Goal: Communication & Community: Share content

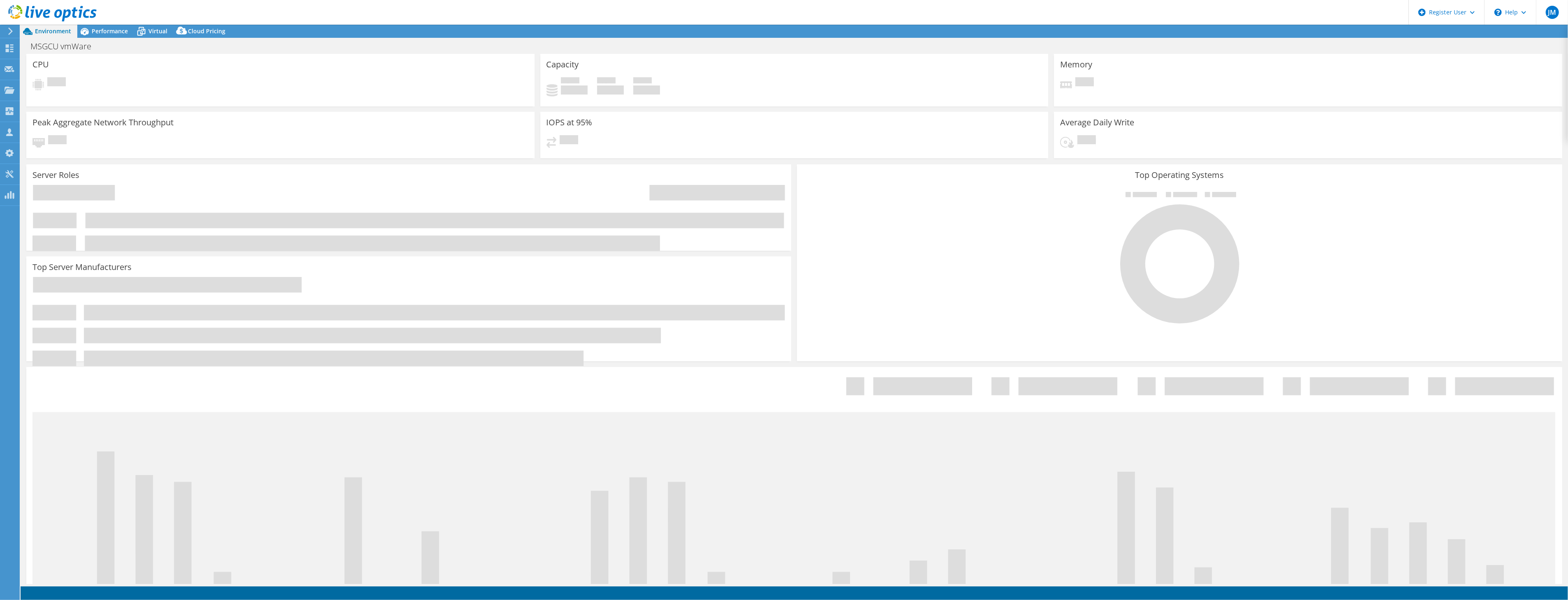
select select "USD"
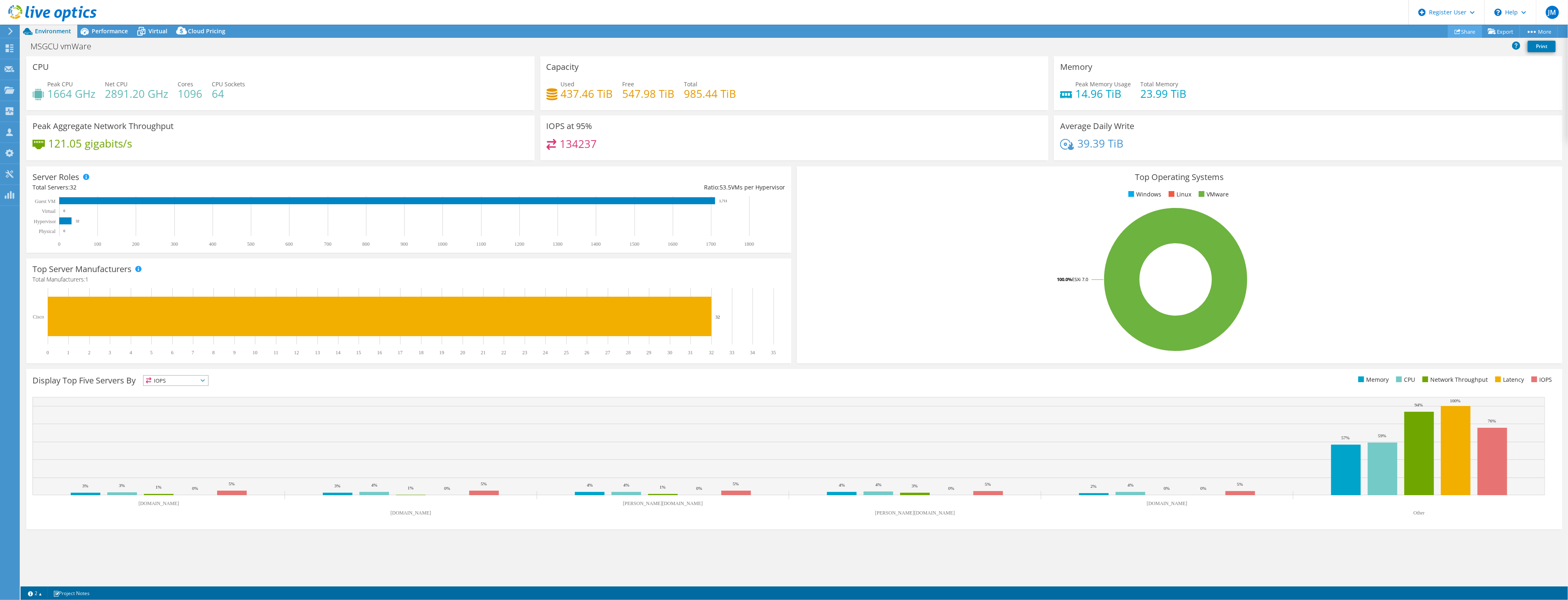
click at [1468, 26] on link "Share" at bounding box center [1465, 31] width 34 height 13
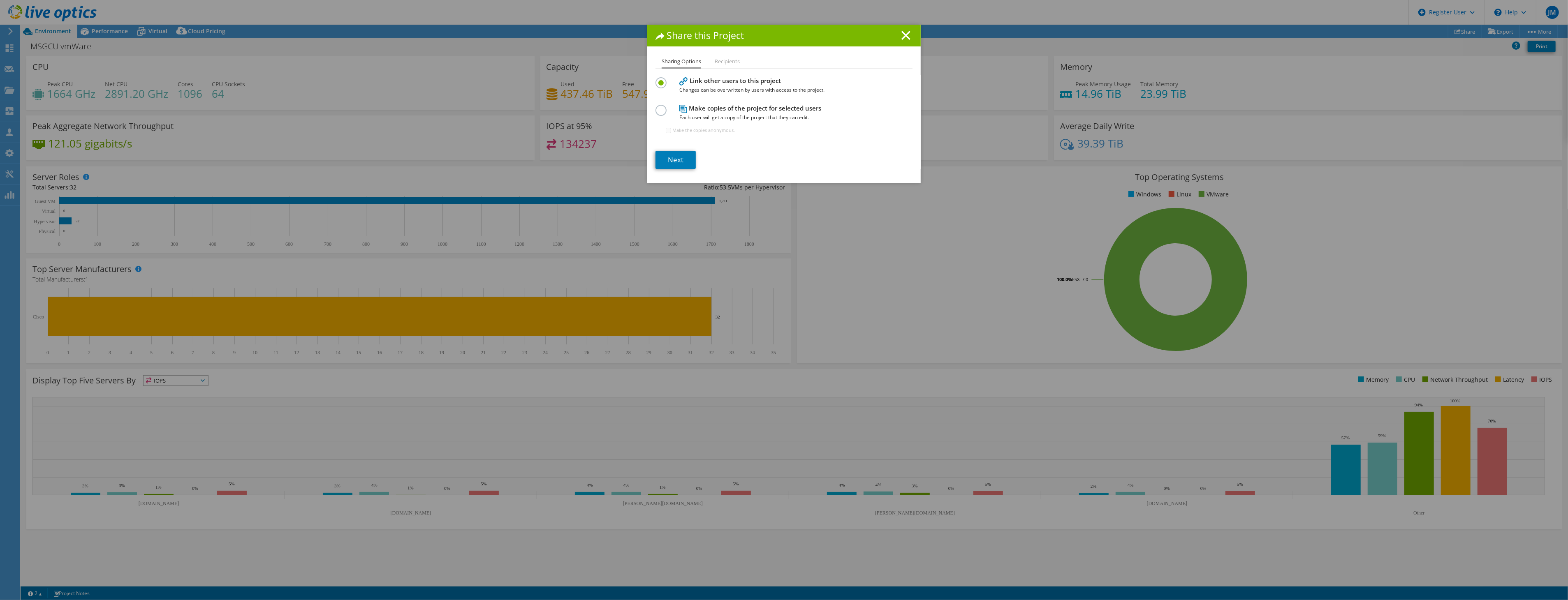
click at [897, 35] on h1 "Share this Project" at bounding box center [784, 36] width 257 height 10
click at [910, 39] on div "Share this Project" at bounding box center [783, 36] width 273 height 22
click at [888, 42] on div "Share this Project" at bounding box center [783, 36] width 273 height 22
click at [892, 36] on h1 "Share this Project" at bounding box center [784, 36] width 257 height 10
click at [895, 35] on h1 "Share this Project" at bounding box center [784, 36] width 257 height 10
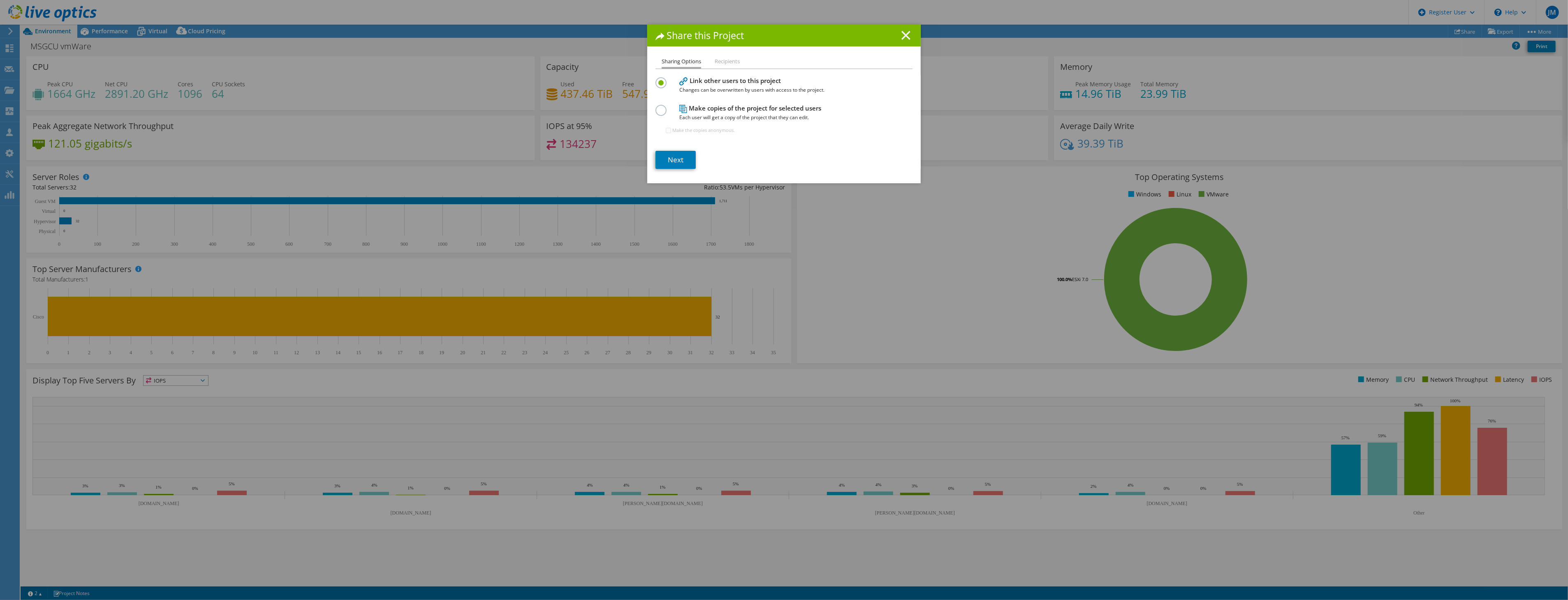
click at [901, 35] on icon at bounding box center [906, 35] width 9 height 9
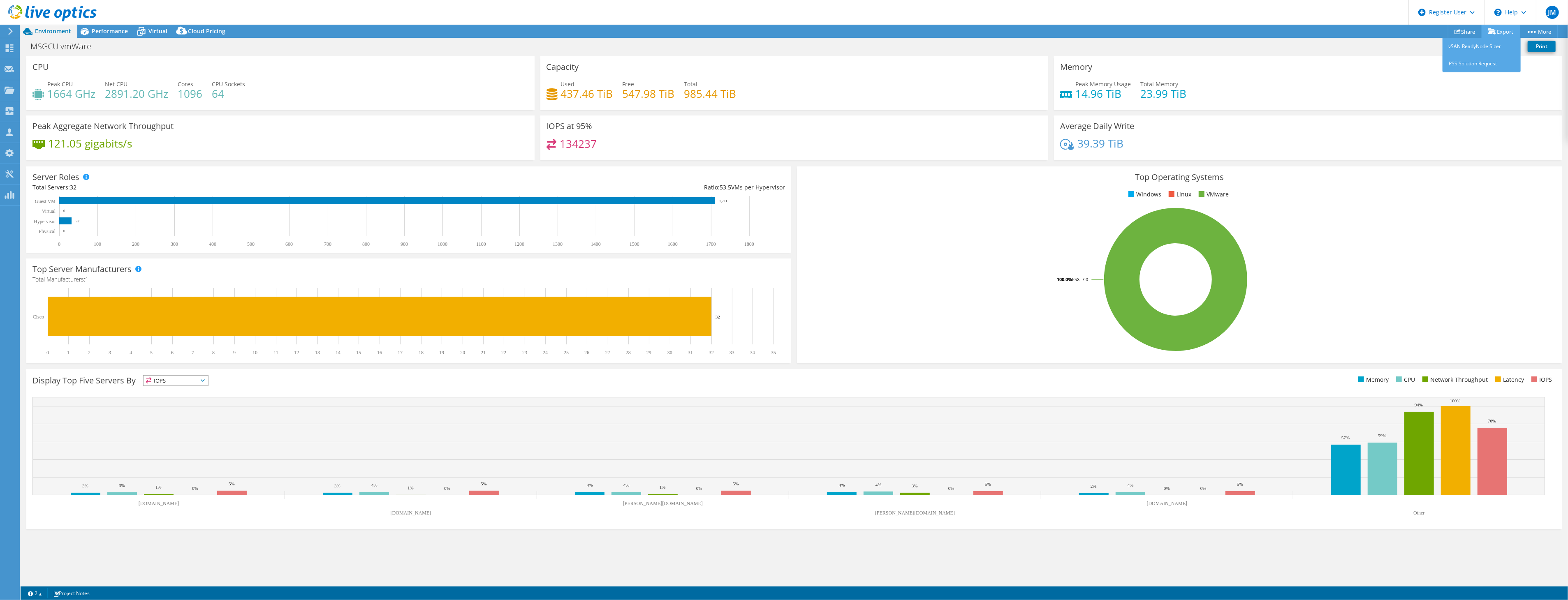
click at [1501, 32] on link "Export" at bounding box center [1500, 31] width 38 height 13
click at [1387, 59] on div "Memory Peak Memory Usage 14.96 TiB Total Memory 23.99 TiB" at bounding box center [1308, 83] width 508 height 54
click at [1366, 68] on div "Memory Peak Memory Usage 14.96 TiB Total Memory 23.99 TiB" at bounding box center [1308, 83] width 508 height 54
click at [1507, 27] on link "Export" at bounding box center [1500, 31] width 38 height 13
click at [1461, 31] on link "Share" at bounding box center [1465, 31] width 34 height 13
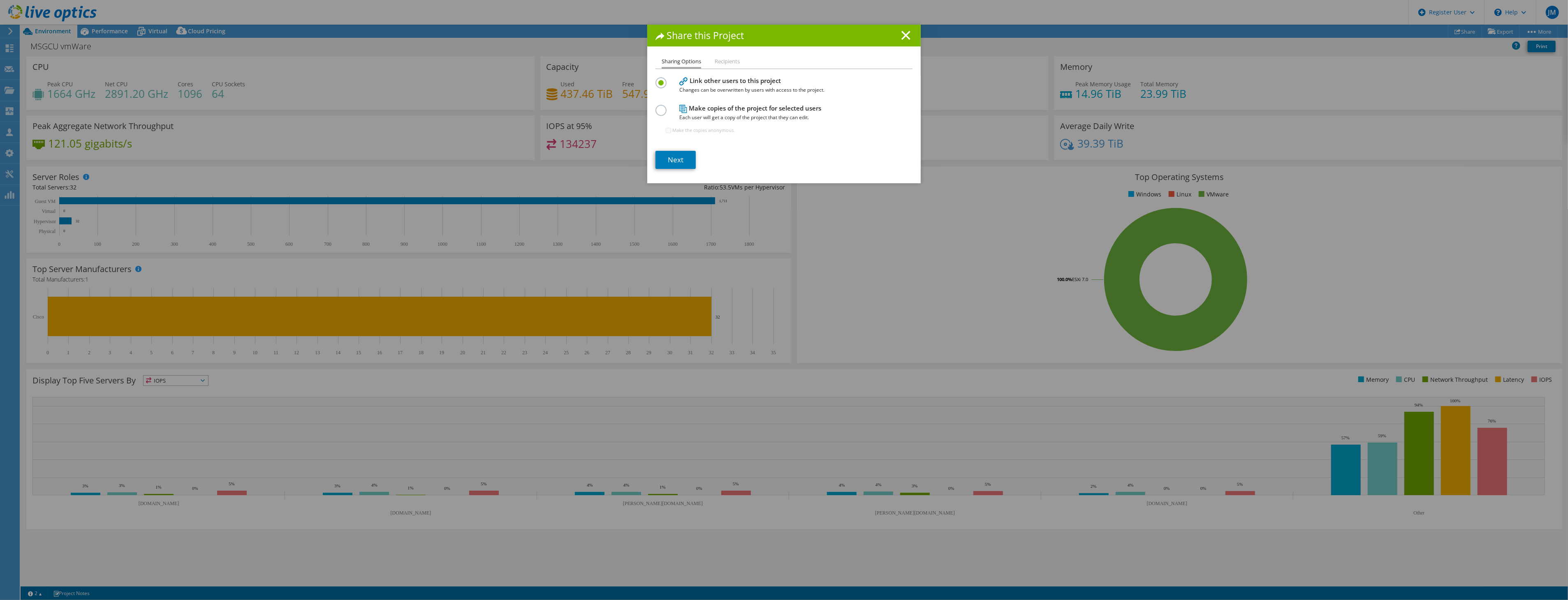
click at [656, 107] on label at bounding box center [663, 105] width 15 height 2
click at [0, 0] on input "radio" at bounding box center [0, 0] width 0 height 0
click at [665, 158] on link "Next" at bounding box center [676, 160] width 40 height 18
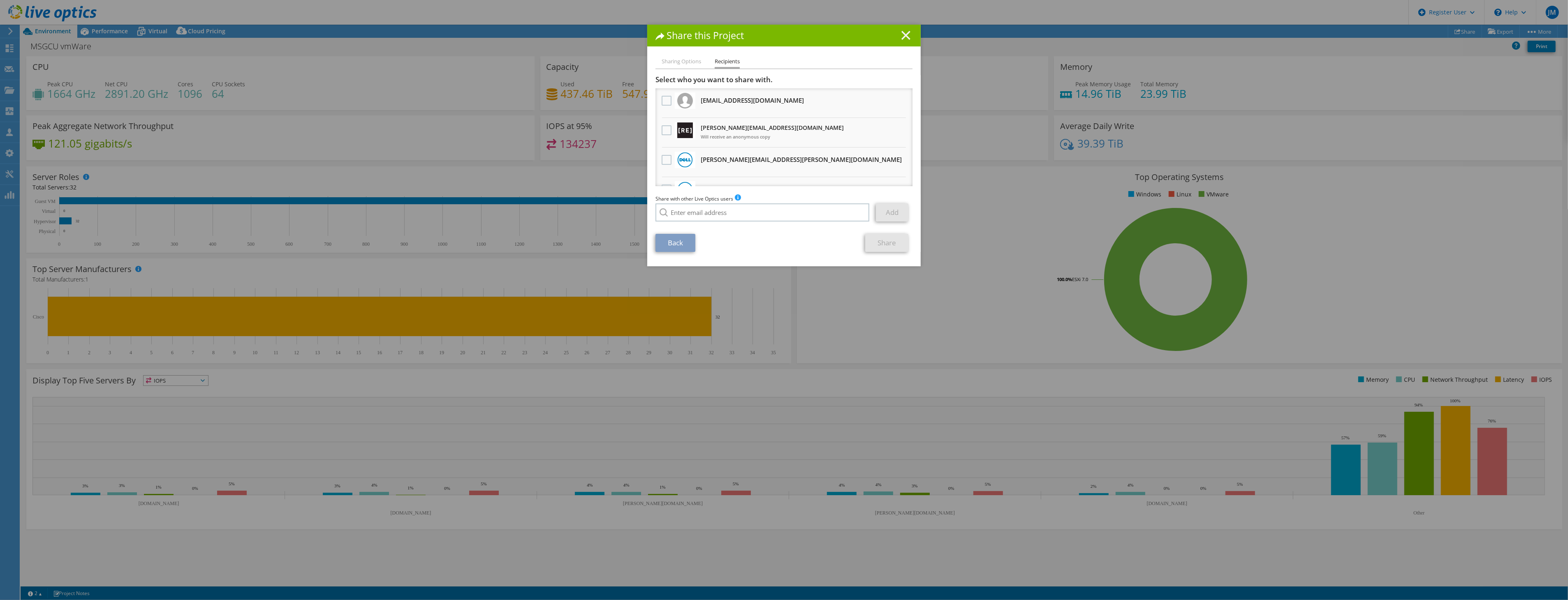
click at [903, 40] on icon at bounding box center [906, 35] width 9 height 9
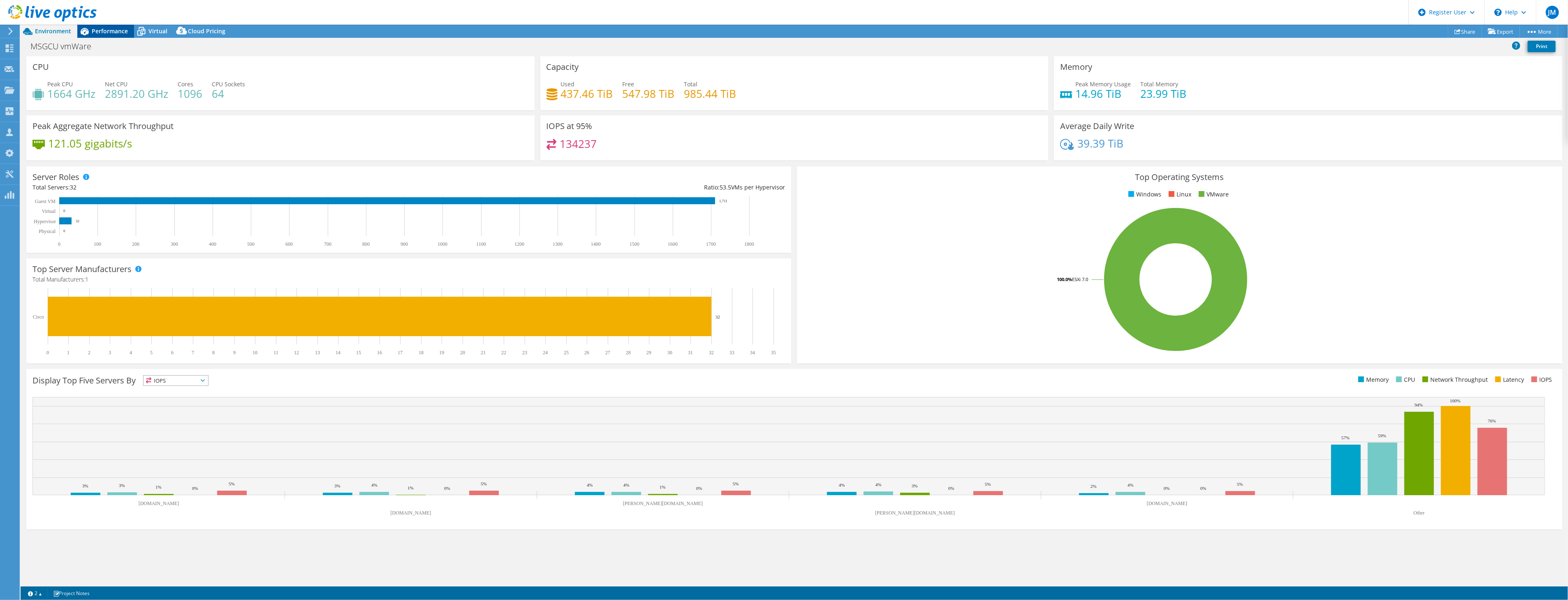
click at [97, 32] on span "Performance" at bounding box center [110, 31] width 36 height 8
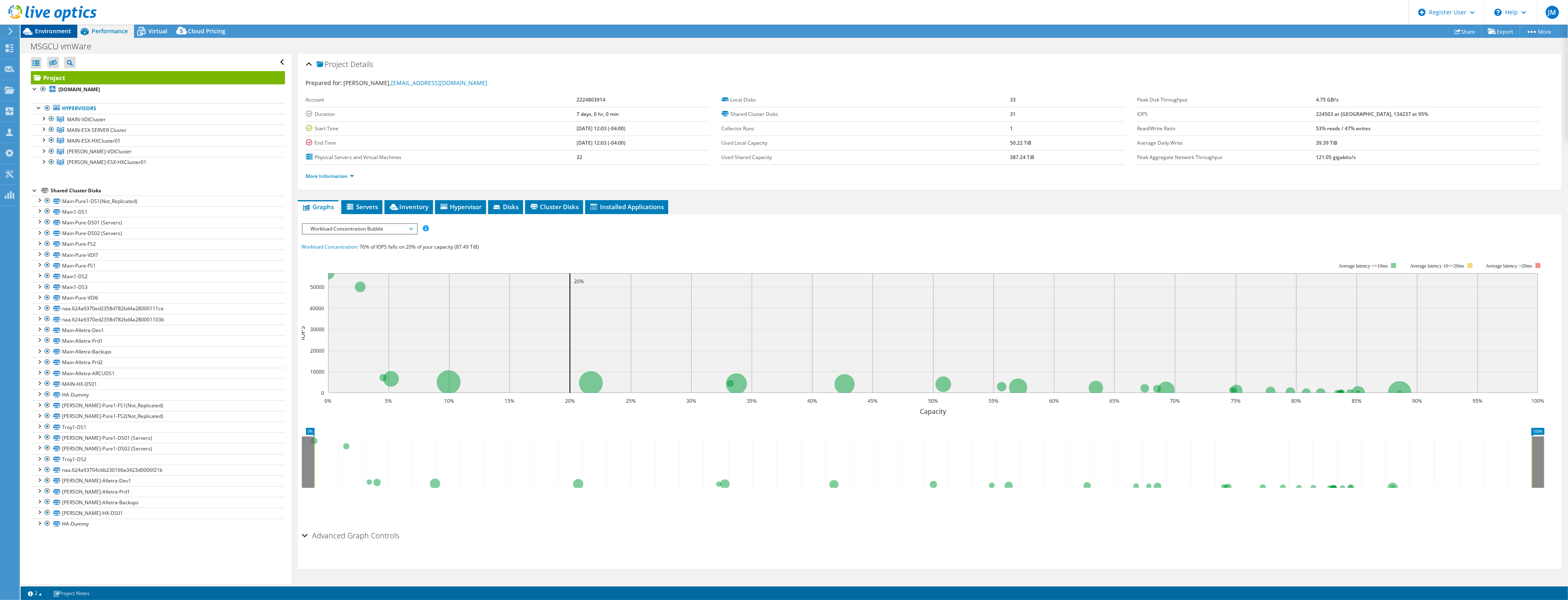
click at [60, 32] on span "Environment" at bounding box center [52, 31] width 36 height 8
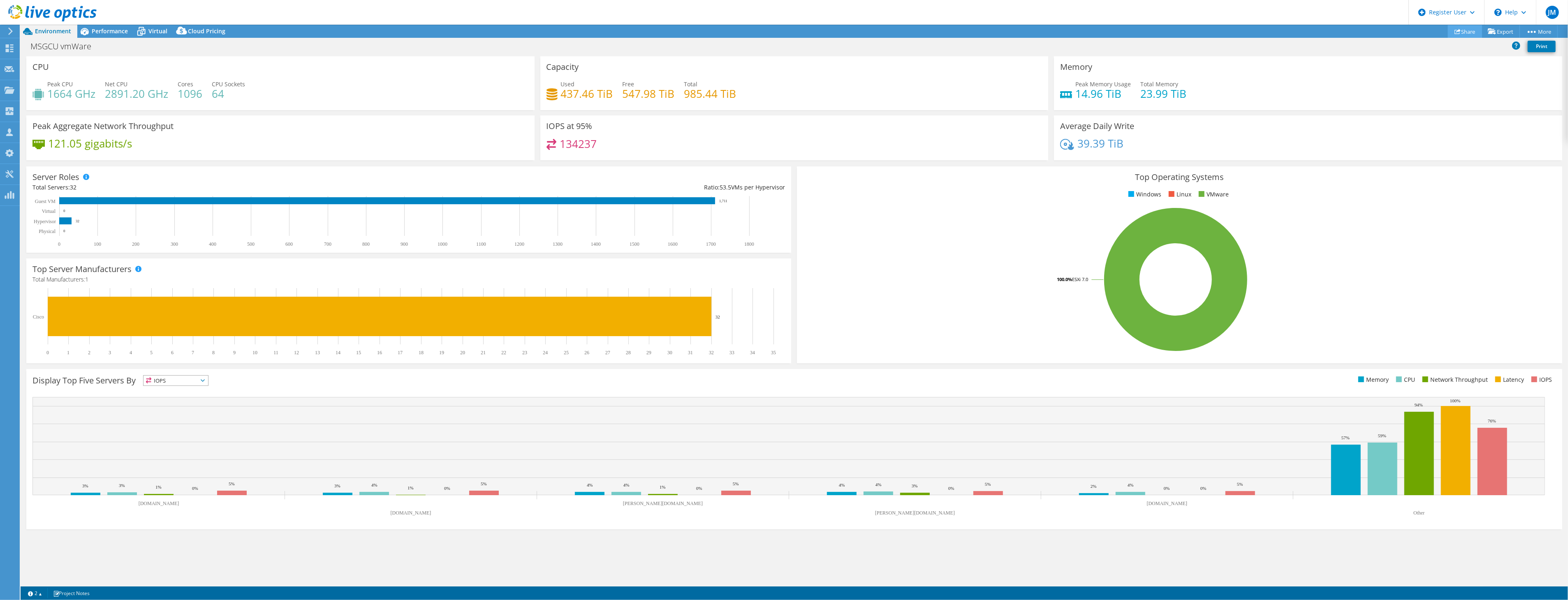
click at [1455, 31] on icon at bounding box center [1458, 32] width 6 height 6
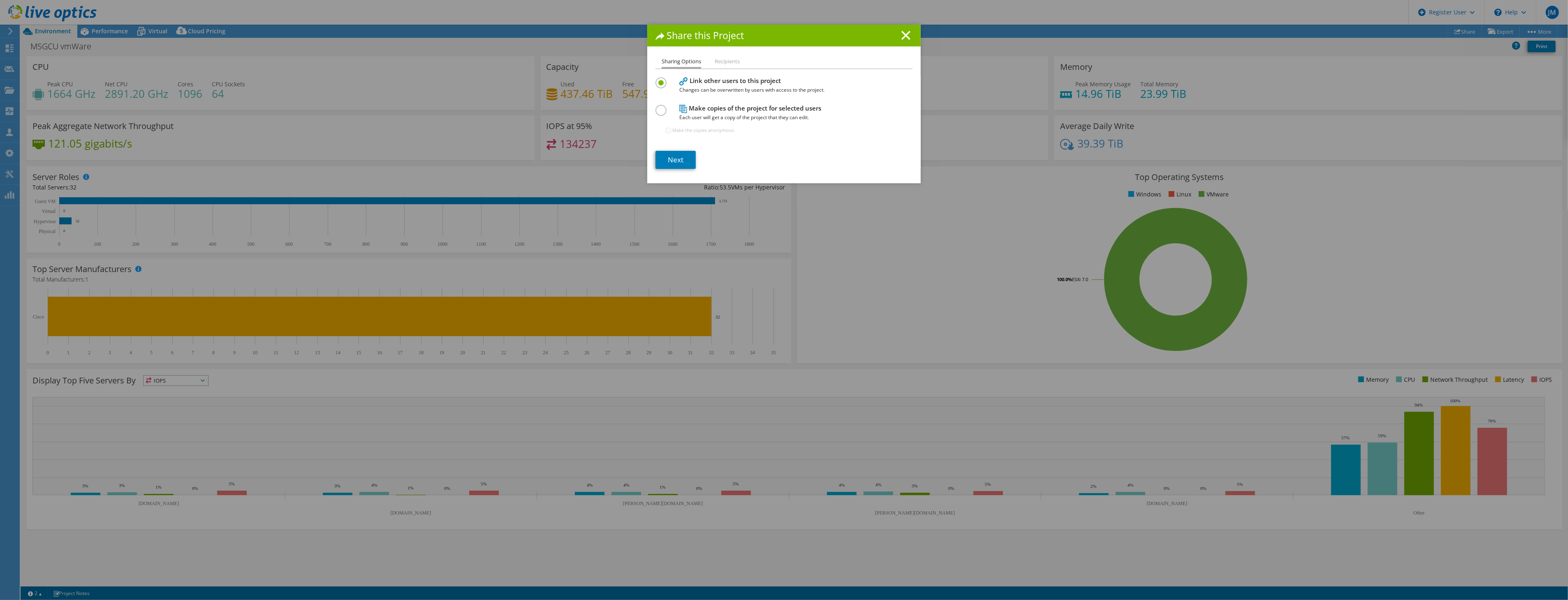
click at [658, 107] on label at bounding box center [663, 105] width 15 height 2
click at [0, 0] on input "radio" at bounding box center [0, 0] width 0 height 0
click at [722, 61] on li "Recipients" at bounding box center [727, 61] width 25 height 10
click at [663, 158] on link "Next" at bounding box center [676, 160] width 40 height 18
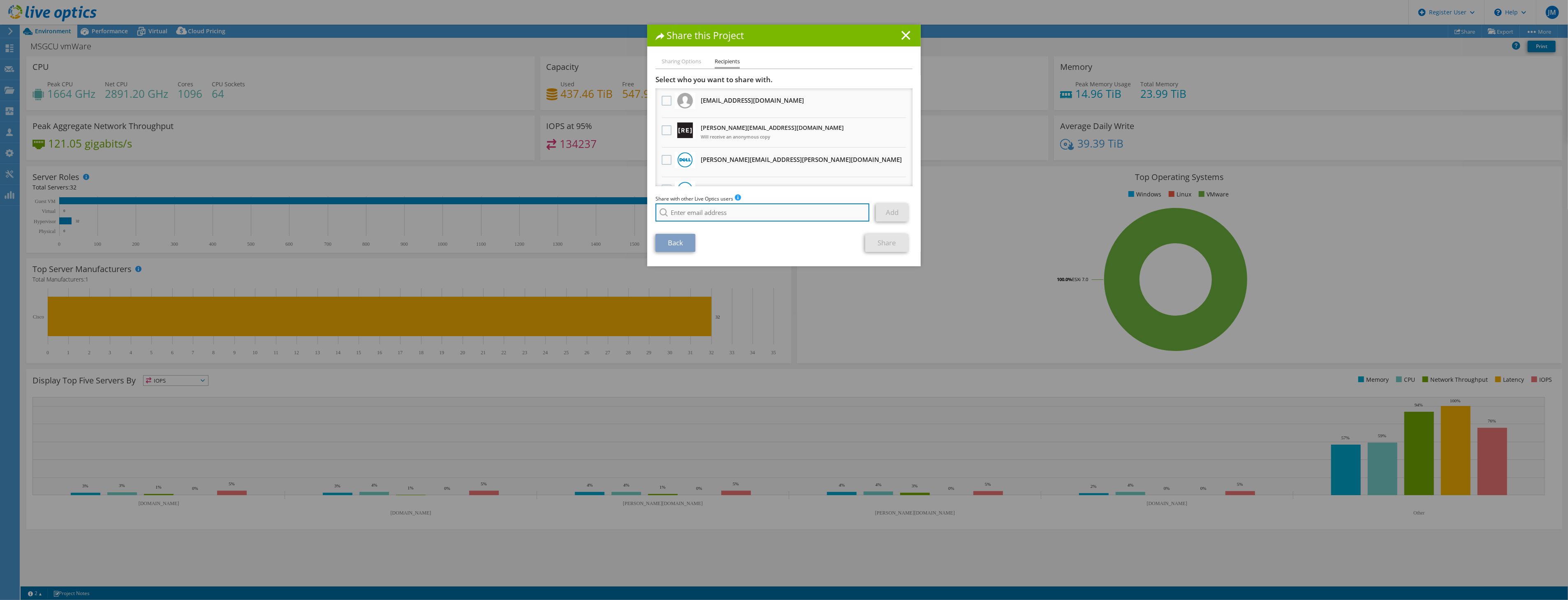
click at [667, 212] on input "search" at bounding box center [762, 212] width 214 height 18
click at [685, 225] on li "[PERSON_NAME][EMAIL_ADDRESS][PERSON_NAME][DOMAIN_NAME]" at bounding box center [739, 223] width 167 height 10
type input "[PERSON_NAME][EMAIL_ADDRESS][PERSON_NAME][DOMAIN_NAME]"
click at [878, 207] on link "Add" at bounding box center [892, 212] width 32 height 18
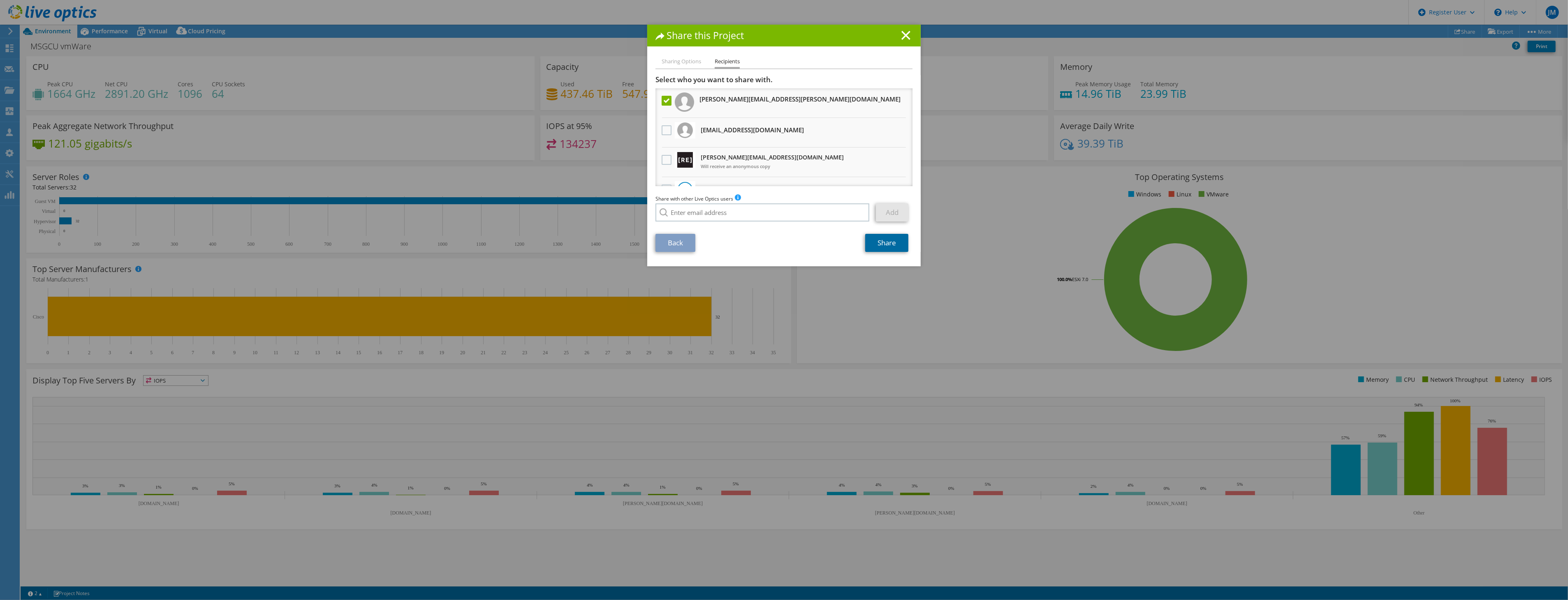
click at [879, 240] on link "Share" at bounding box center [886, 243] width 43 height 18
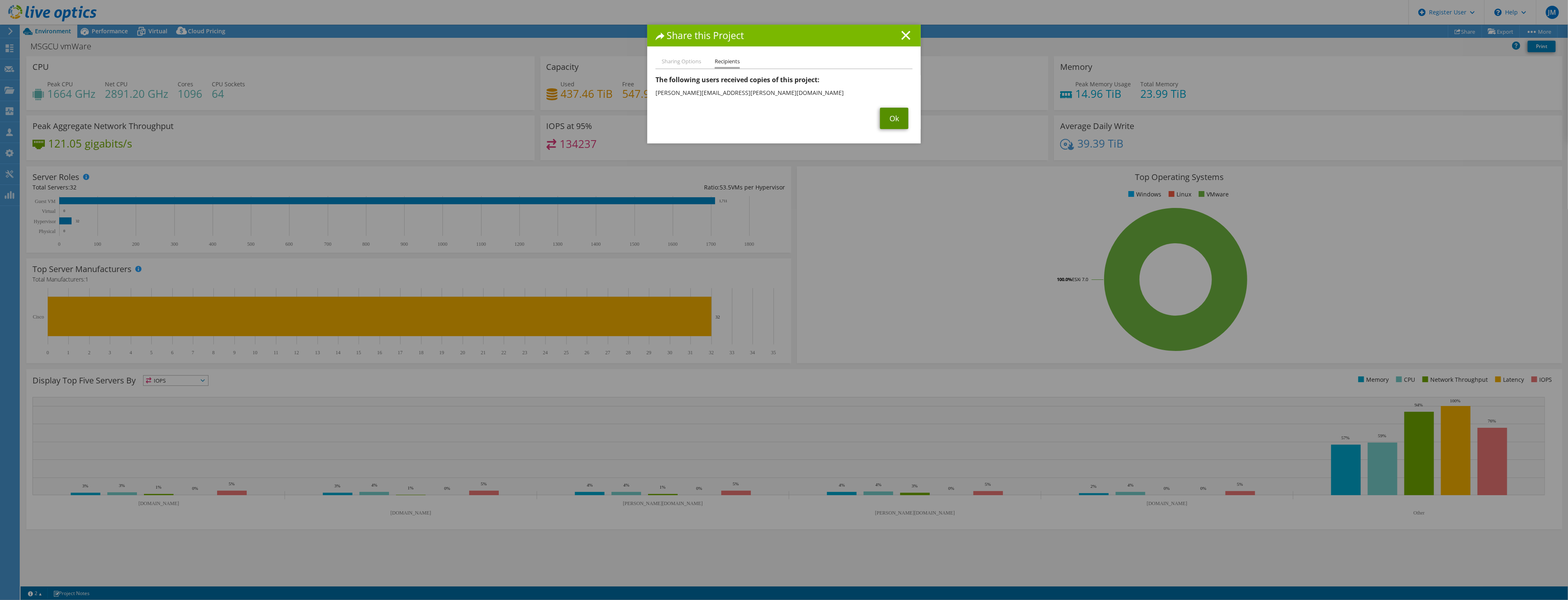
click at [885, 122] on link "Ok" at bounding box center [894, 118] width 29 height 21
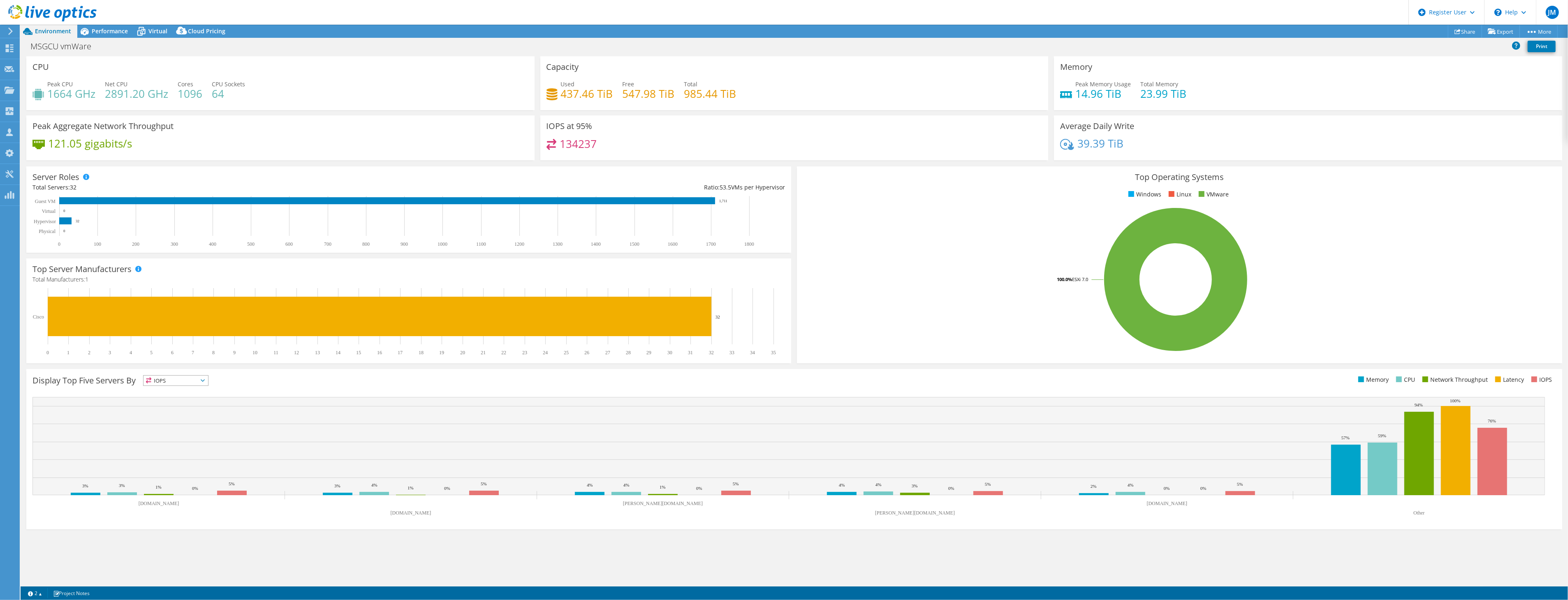
click at [43, 13] on icon at bounding box center [52, 13] width 88 height 17
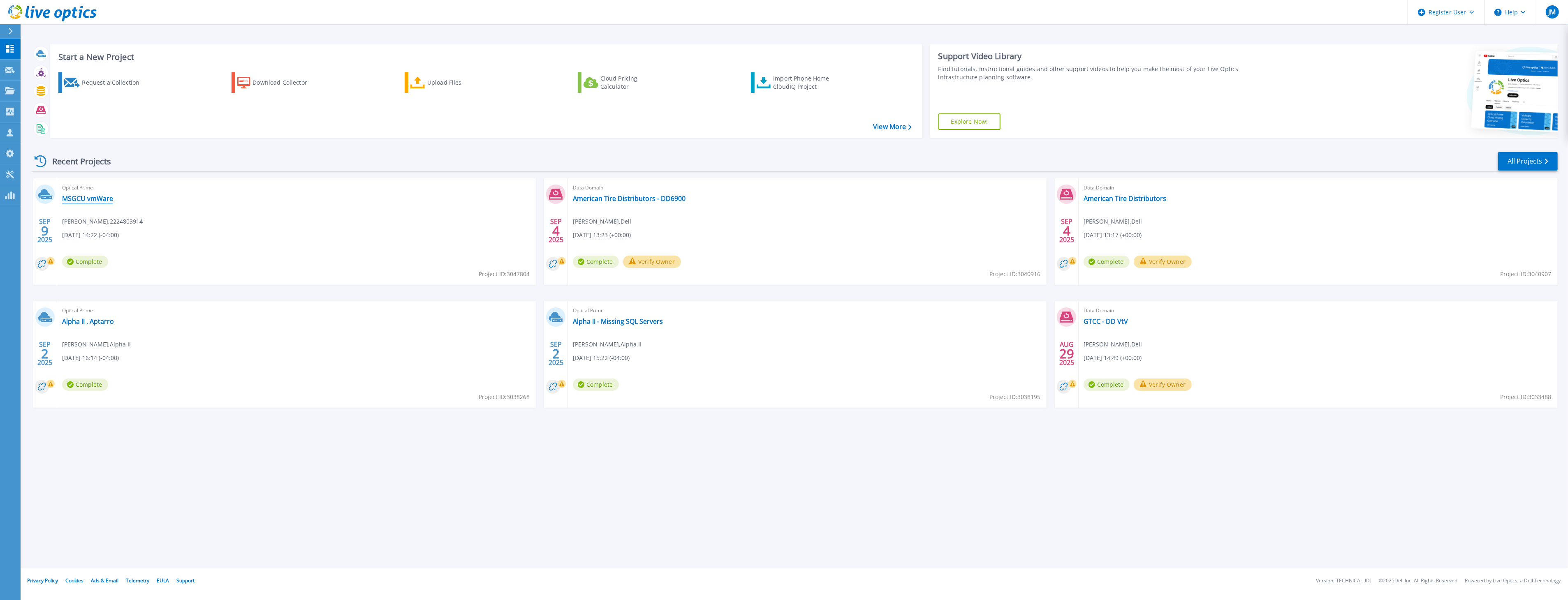
click at [77, 201] on link "MSGCU vmWare" at bounding box center [88, 199] width 51 height 9
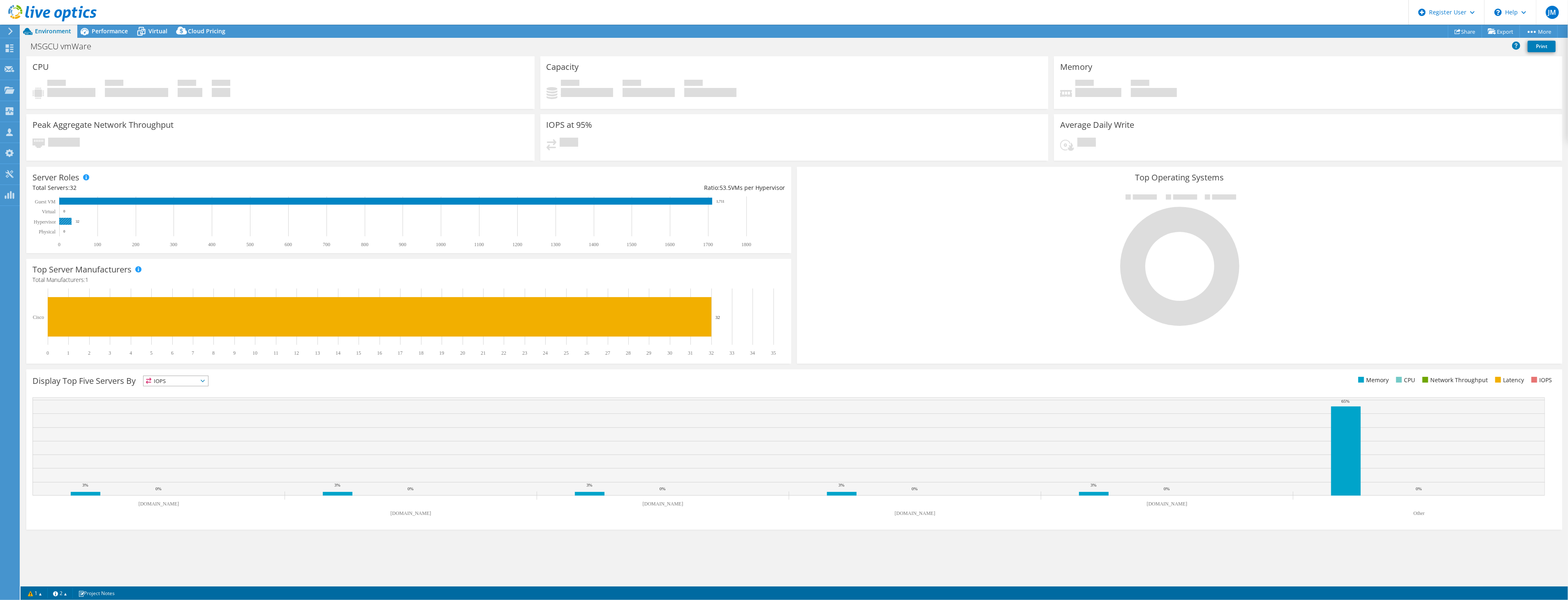
click at [64, 218] on rect at bounding box center [65, 221] width 12 height 7
click at [114, 35] on div "Performance" at bounding box center [105, 32] width 57 height 13
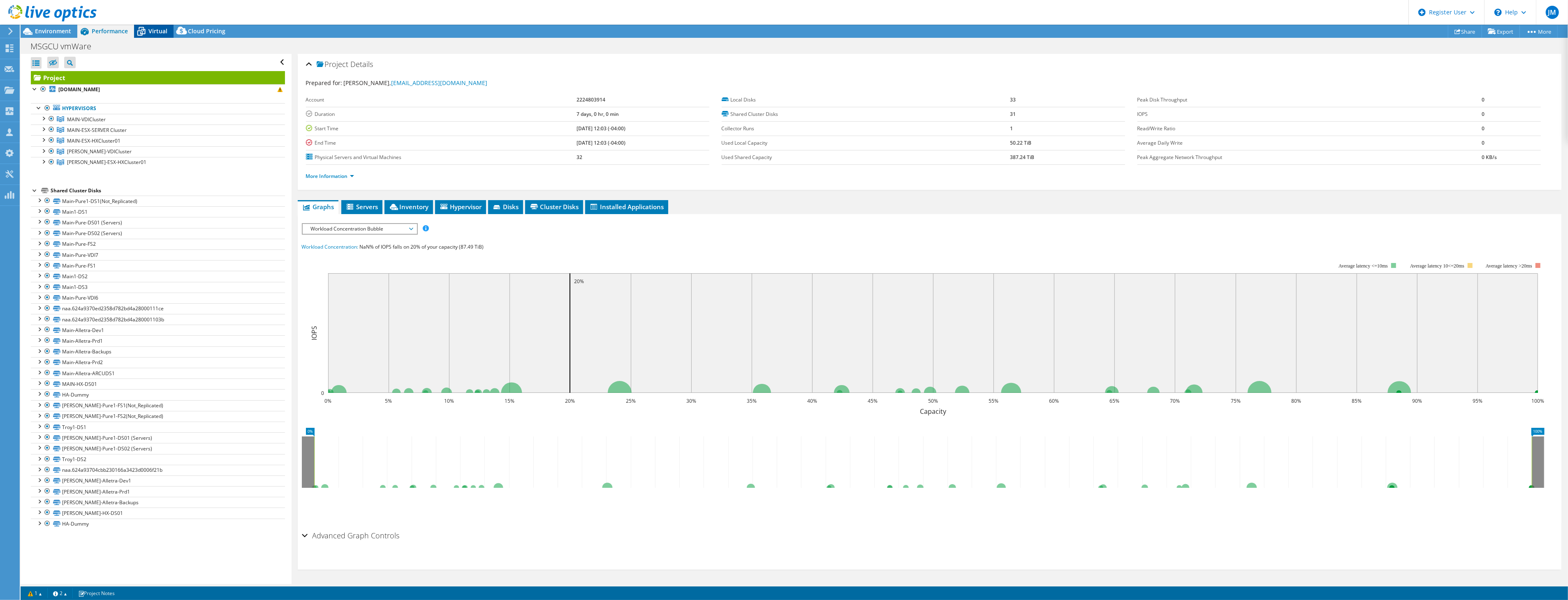
click at [158, 33] on span "Virtual" at bounding box center [158, 31] width 19 height 8
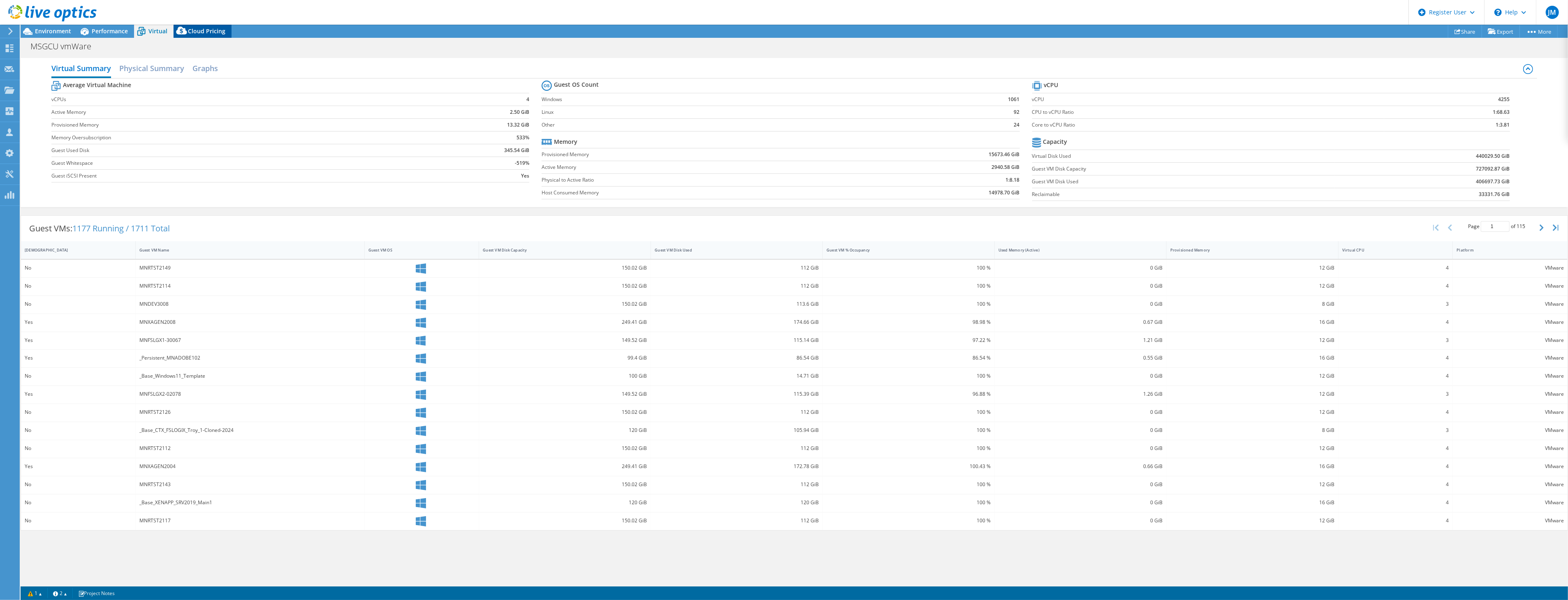
click at [187, 27] on icon at bounding box center [181, 32] width 16 height 16
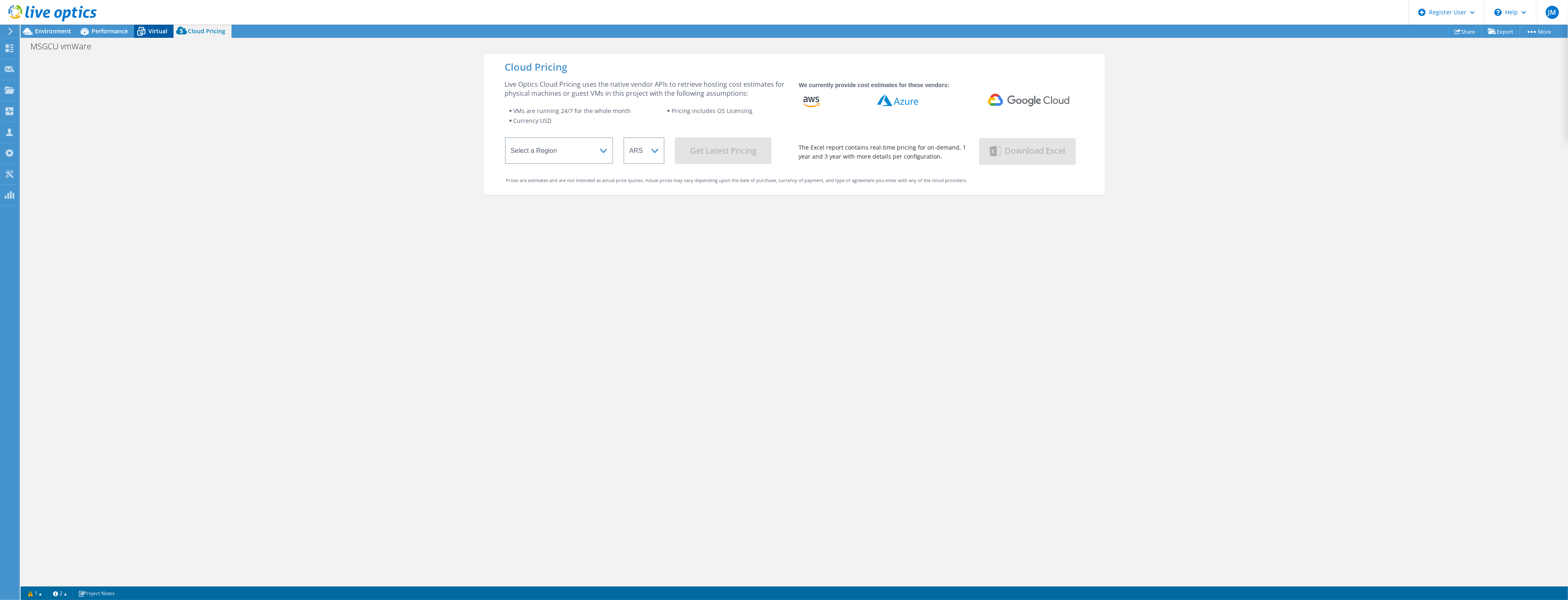
click at [150, 32] on span "Virtual" at bounding box center [158, 31] width 19 height 8
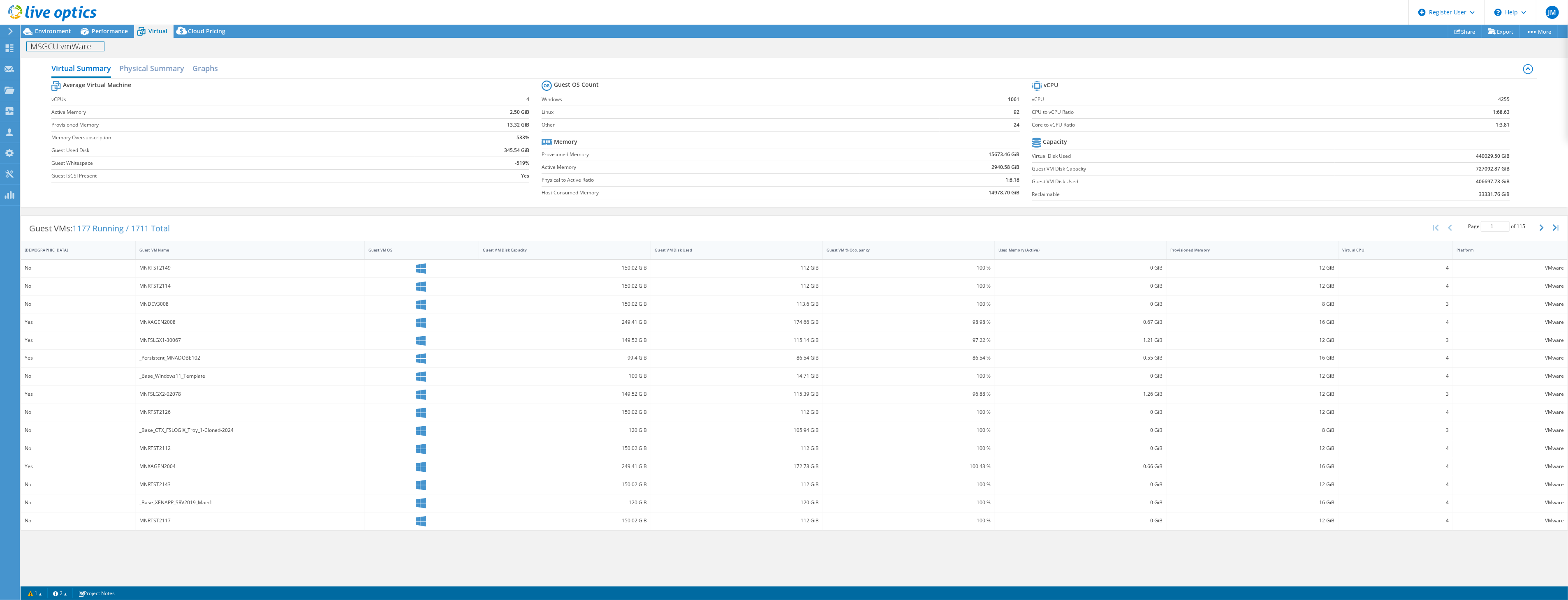
click at [101, 39] on div "MSGCU vmWare Print" at bounding box center [794, 46] width 1547 height 15
click at [99, 30] on span "Performance" at bounding box center [110, 31] width 36 height 8
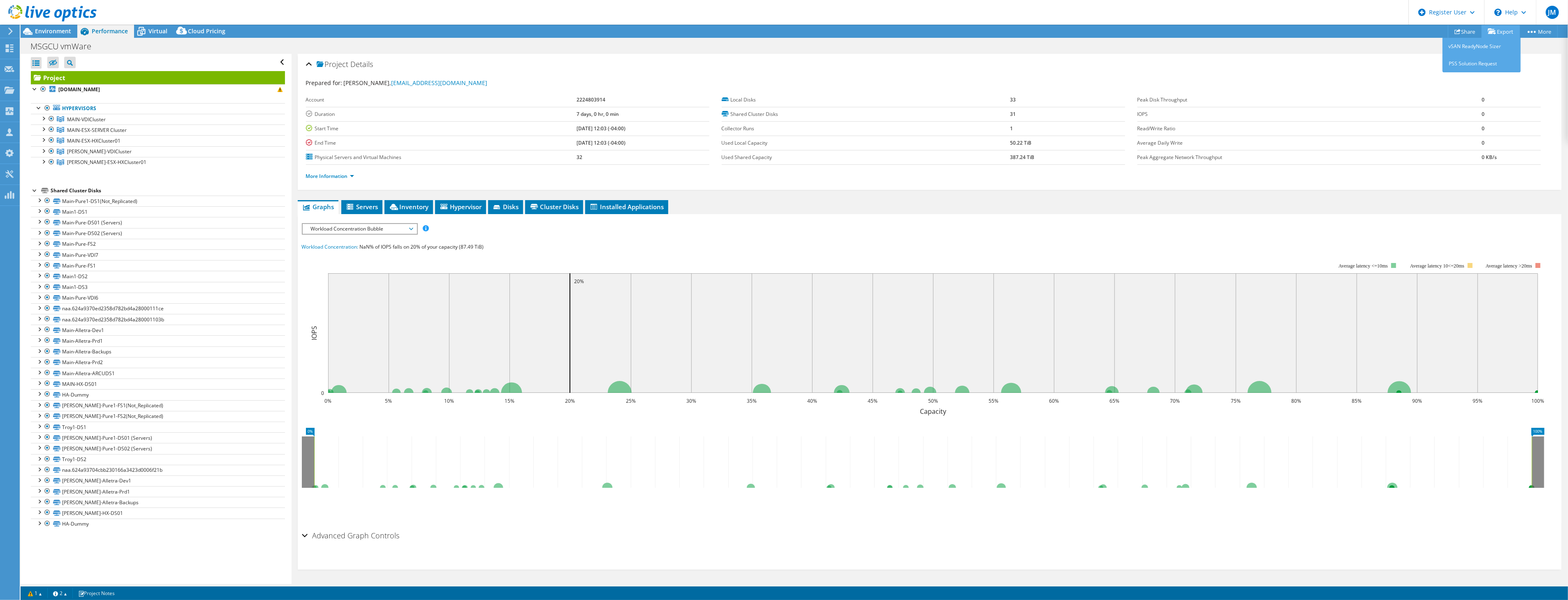
click at [1493, 35] on link "Export" at bounding box center [1500, 31] width 38 height 13
click at [51, 31] on span "Environment" at bounding box center [52, 31] width 36 height 8
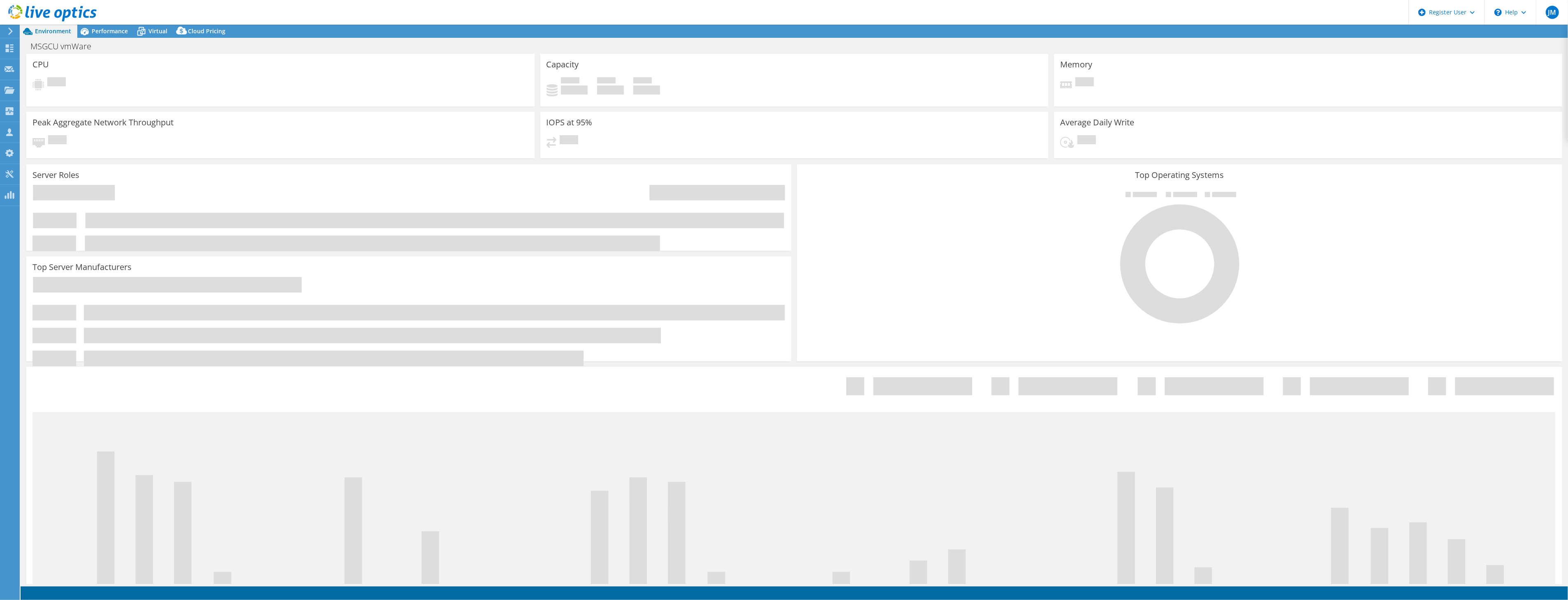
select select "USD"
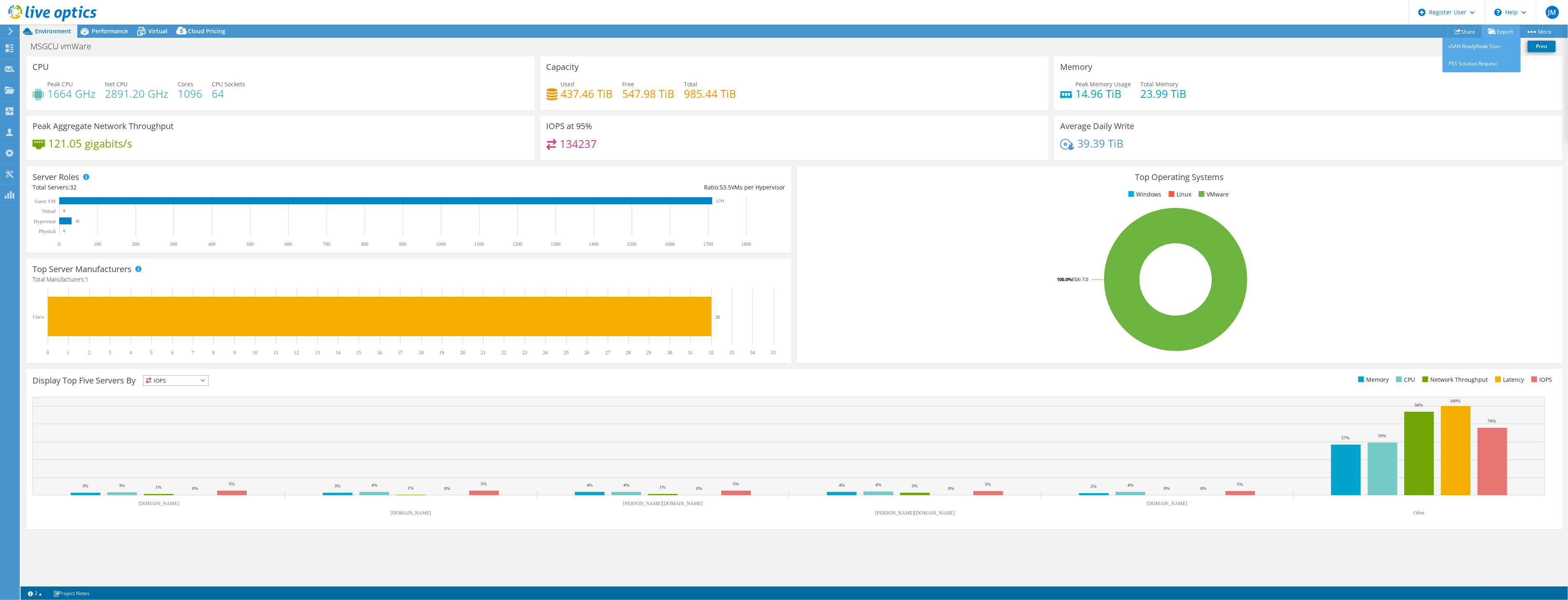
click at [1506, 33] on link "Export" at bounding box center [1500, 31] width 38 height 13
click at [1499, 35] on link "Export" at bounding box center [1500, 31] width 38 height 13
click at [1474, 62] on link "PSS Solution Request" at bounding box center [1482, 64] width 78 height 17
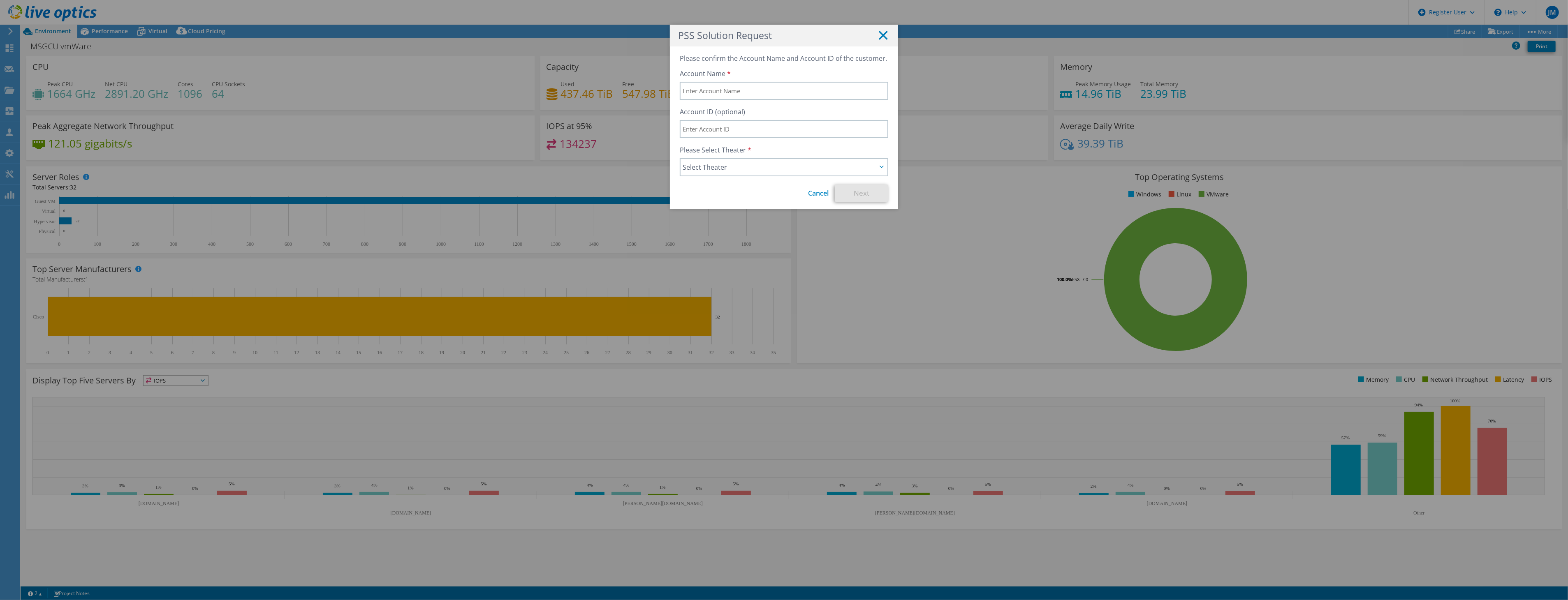
click at [879, 33] on line at bounding box center [883, 35] width 9 height 9
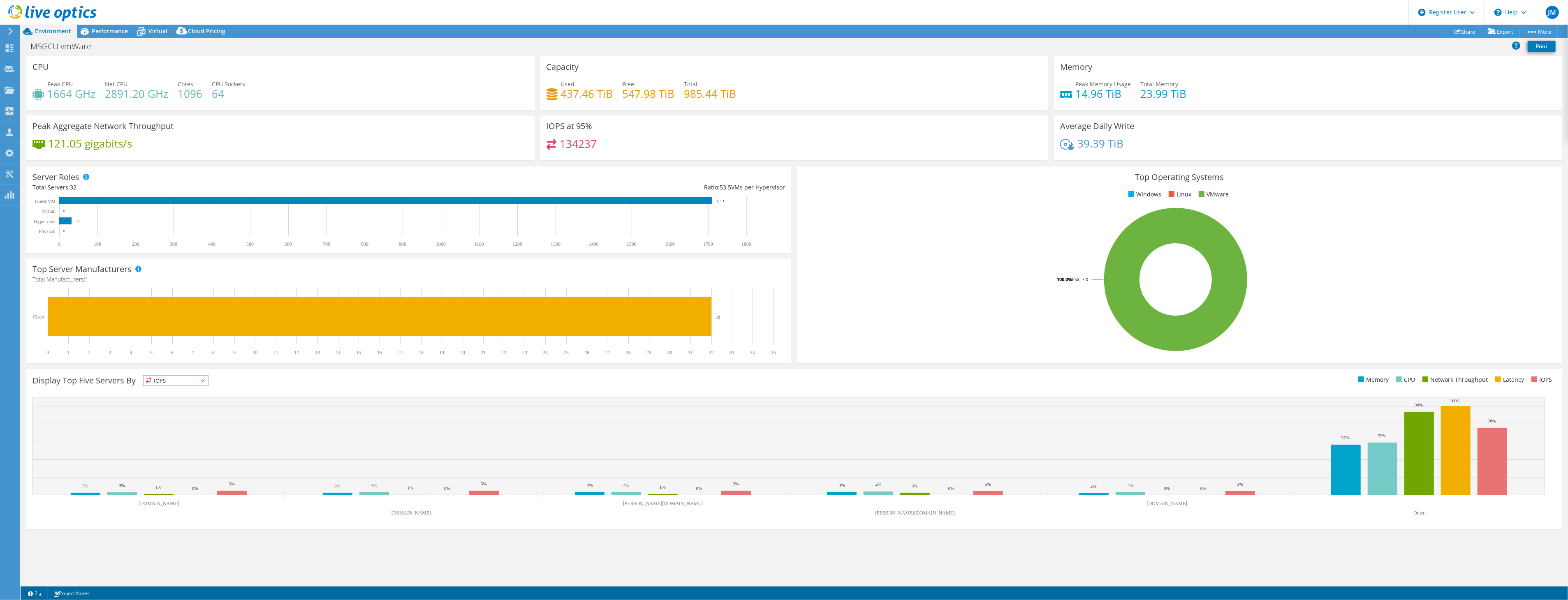
click at [22, 13] on icon at bounding box center [52, 13] width 88 height 17
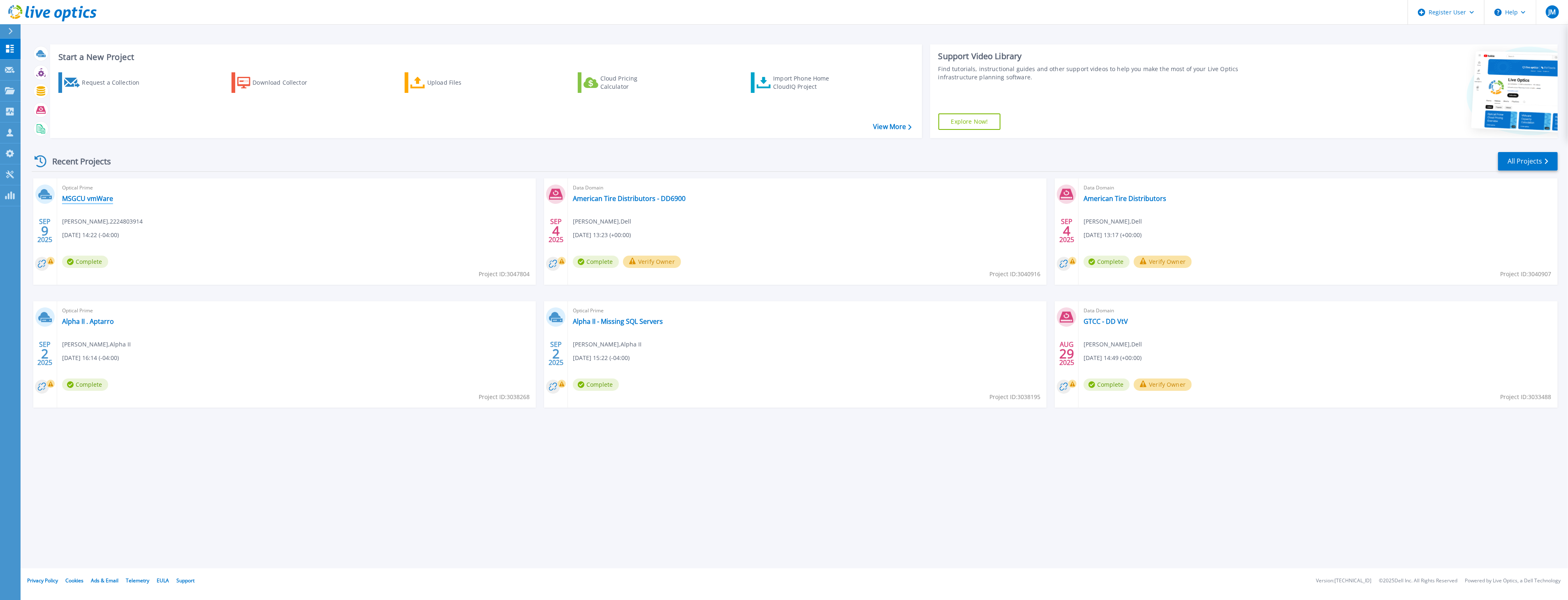
click at [71, 197] on link "MSGCU vmWare" at bounding box center [88, 199] width 51 height 9
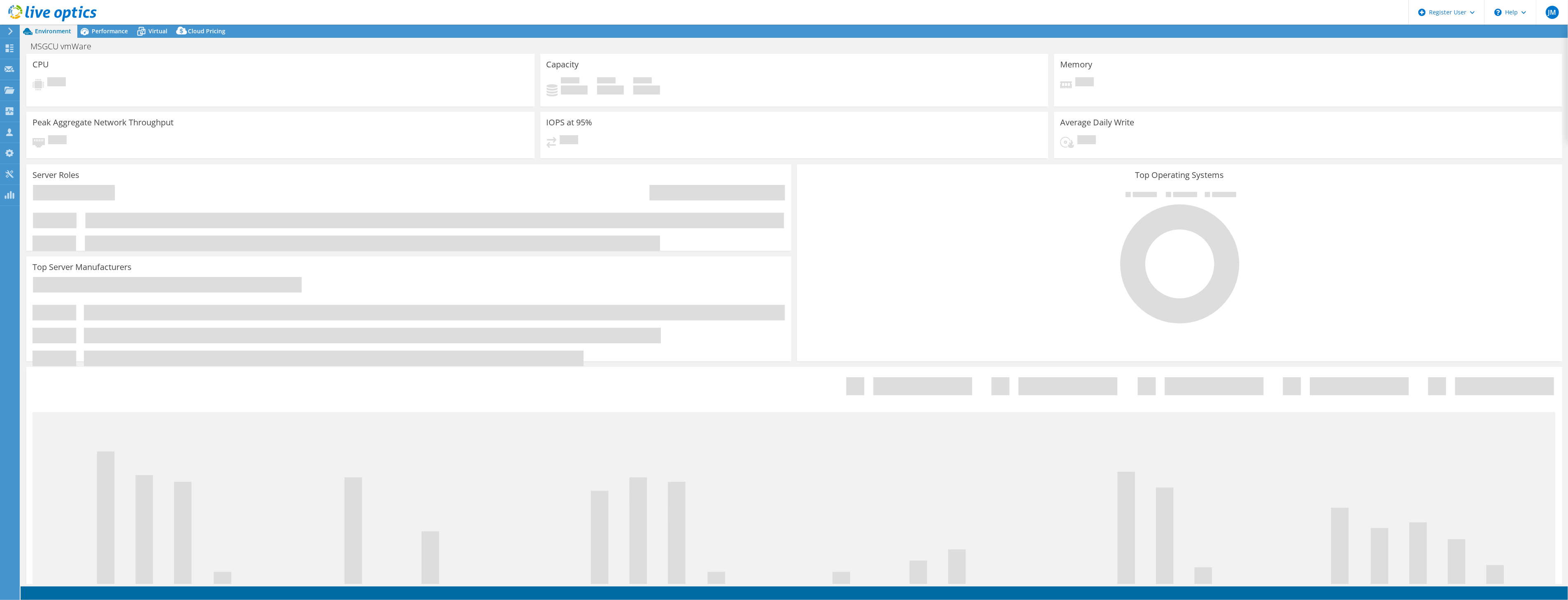
select select "USD"
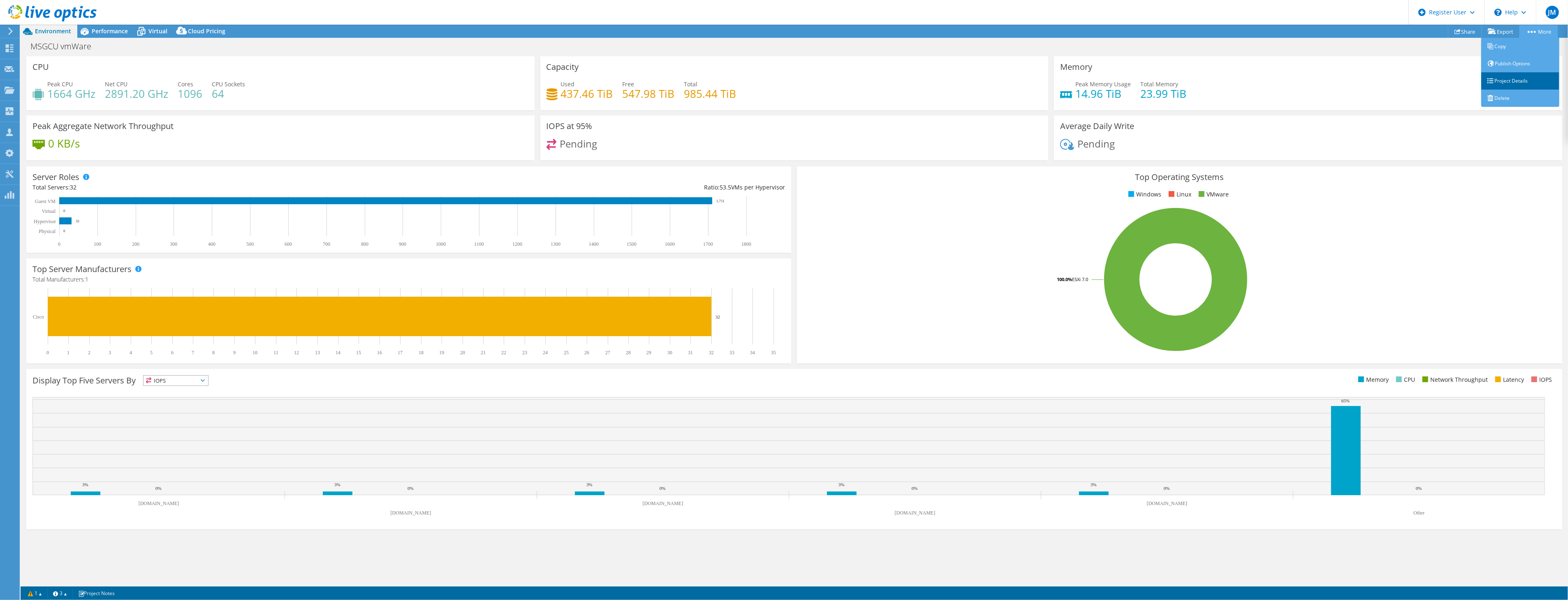
click at [1515, 79] on link "Project Details" at bounding box center [1520, 81] width 78 height 17
